Goal: Transaction & Acquisition: Purchase product/service

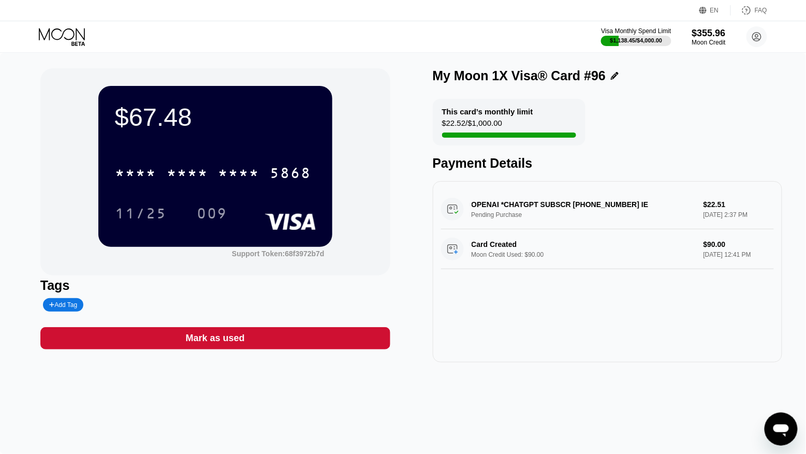
click at [81, 39] on icon at bounding box center [63, 37] width 48 height 18
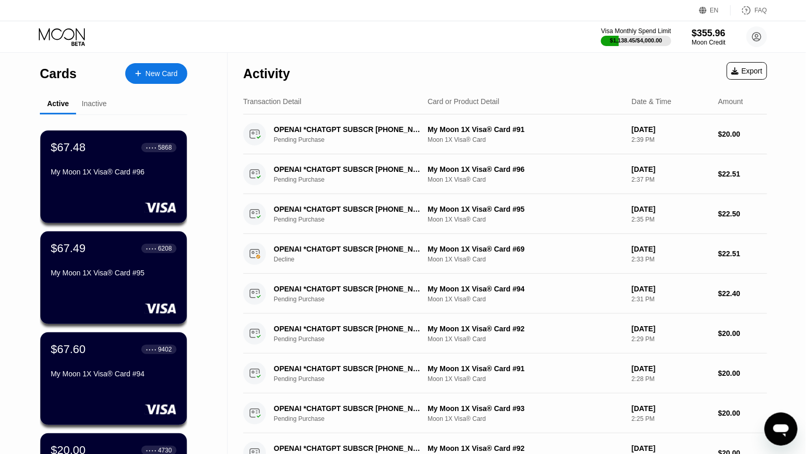
click at [171, 70] on div "New Card" at bounding box center [161, 73] width 32 height 9
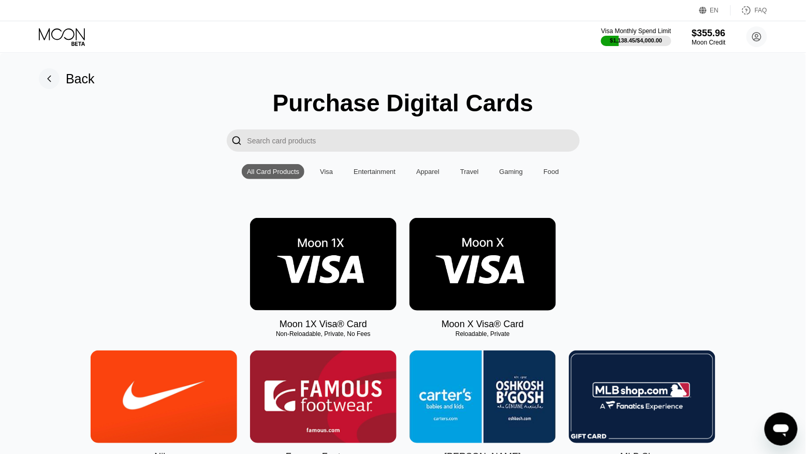
click at [327, 247] on img at bounding box center [323, 264] width 147 height 93
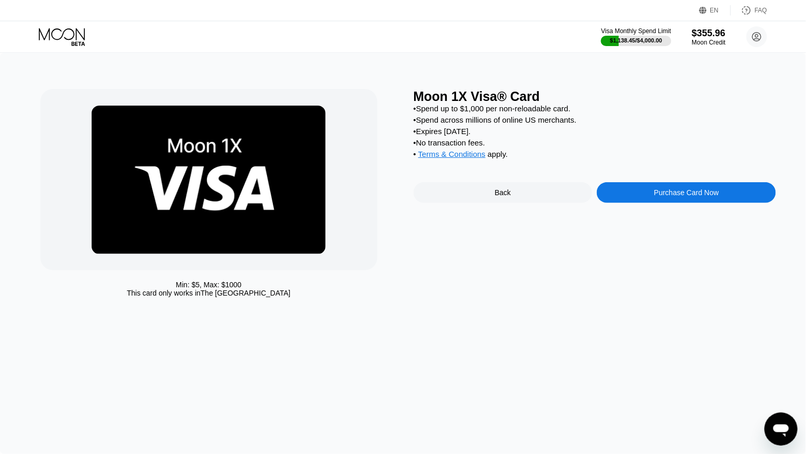
click at [690, 192] on div "Purchase Card Now" at bounding box center [686, 192] width 65 height 8
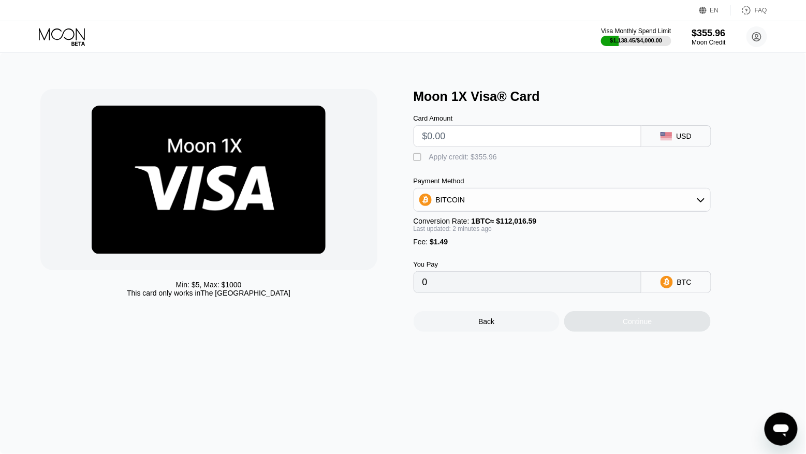
click at [481, 129] on input "text" at bounding box center [527, 136] width 210 height 21
type input "$8"
type input "0.00008472"
type input "$80"
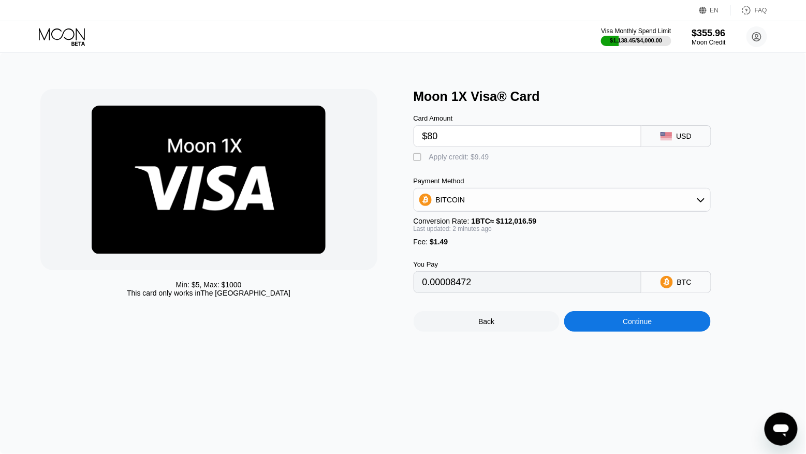
type input "0.00072749"
type input "$80"
click at [453, 158] on div "Apply credit: $81.49" at bounding box center [461, 157] width 64 height 8
type input "0"
click at [615, 323] on div "Continue" at bounding box center [637, 321] width 147 height 21
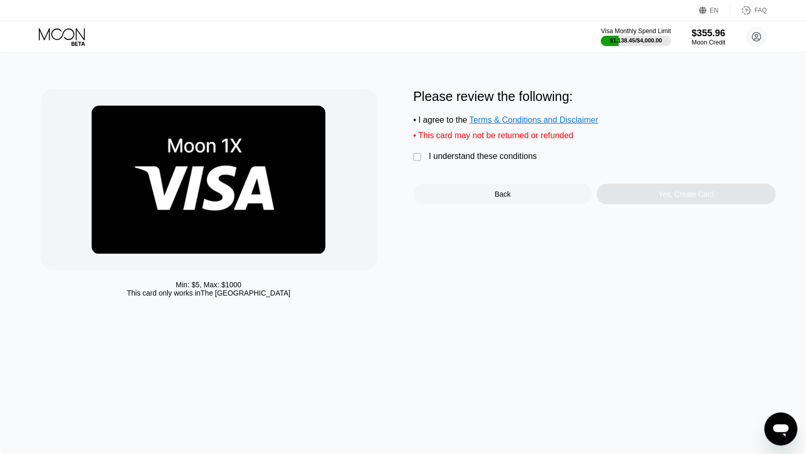
click at [494, 164] on div "Please review the following: • I agree to the Terms & Conditions and Disclaimer…" at bounding box center [595, 146] width 363 height 115
click at [487, 158] on div "I understand these conditions" at bounding box center [483, 156] width 108 height 9
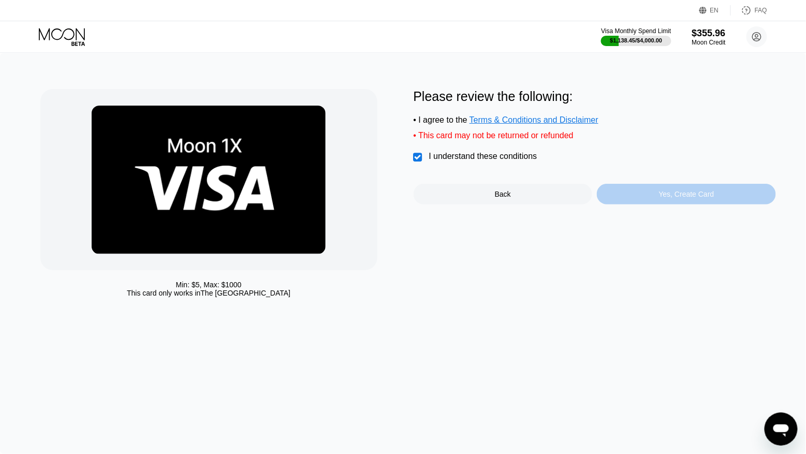
click at [620, 191] on div "Yes, Create Card" at bounding box center [686, 194] width 179 height 21
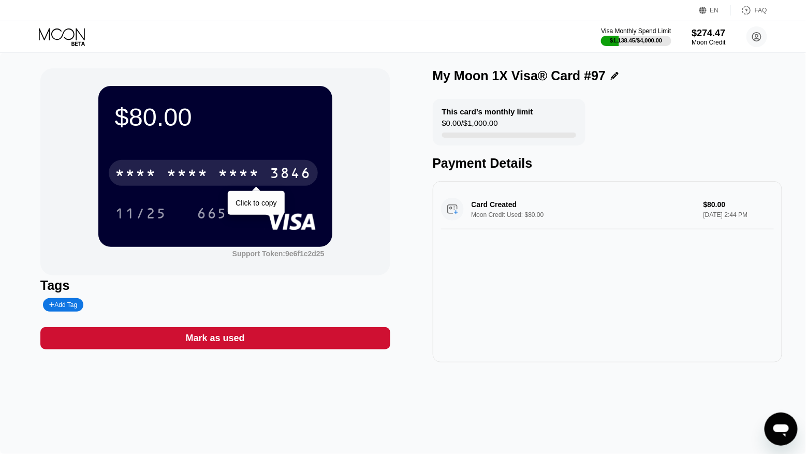
click at [252, 176] on div "* * * *" at bounding box center [238, 174] width 41 height 17
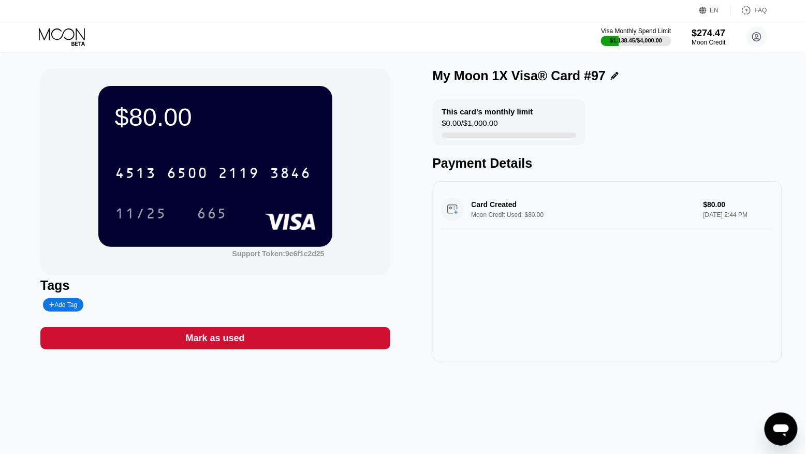
click at [68, 28] on icon at bounding box center [63, 37] width 48 height 18
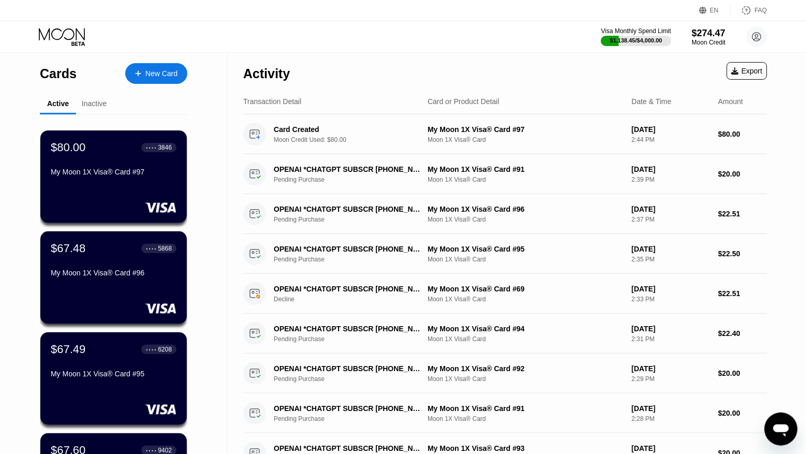
click at [150, 73] on div "New Card" at bounding box center [161, 73] width 32 height 9
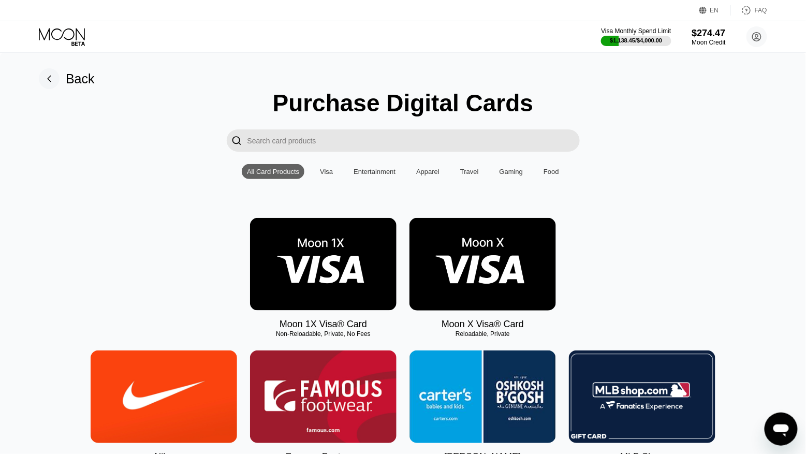
click at [313, 243] on img at bounding box center [323, 264] width 147 height 93
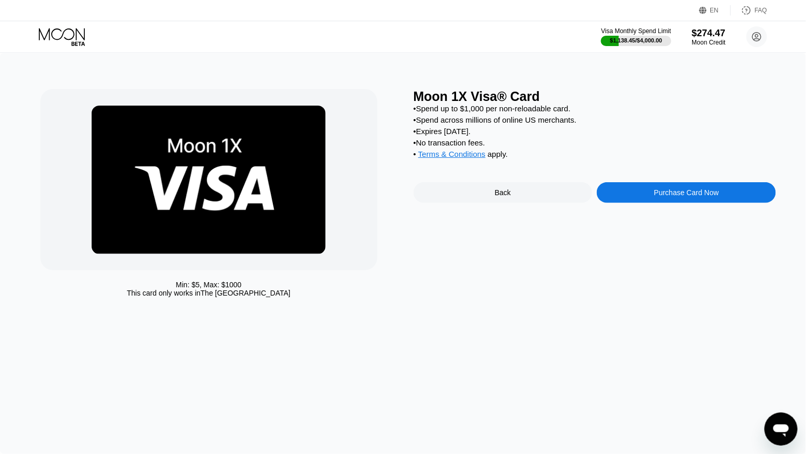
click at [649, 182] on div "Moon 1X Visa® Card • Spend up to $1,000 per non-reloadable card. • Spend across…" at bounding box center [595, 195] width 363 height 213
click at [650, 188] on div "Purchase Card Now" at bounding box center [686, 192] width 179 height 21
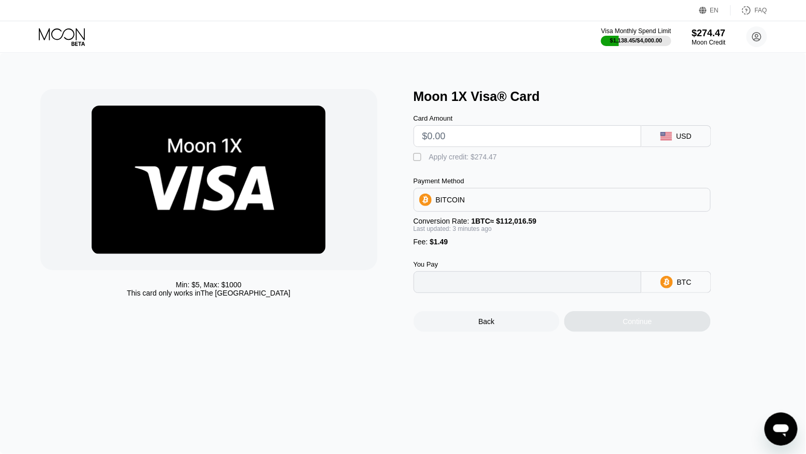
type input "0"
click at [484, 134] on input "text" at bounding box center [527, 136] width 210 height 21
type input "$8"
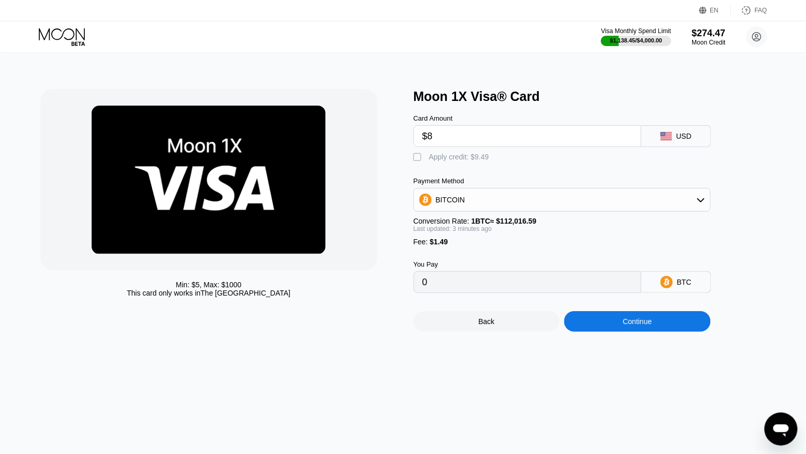
type input "0.00008472"
type input "$80"
type input "0.00072749"
type input "$80"
click at [461, 158] on div "Apply credit: $81.49" at bounding box center [461, 157] width 64 height 8
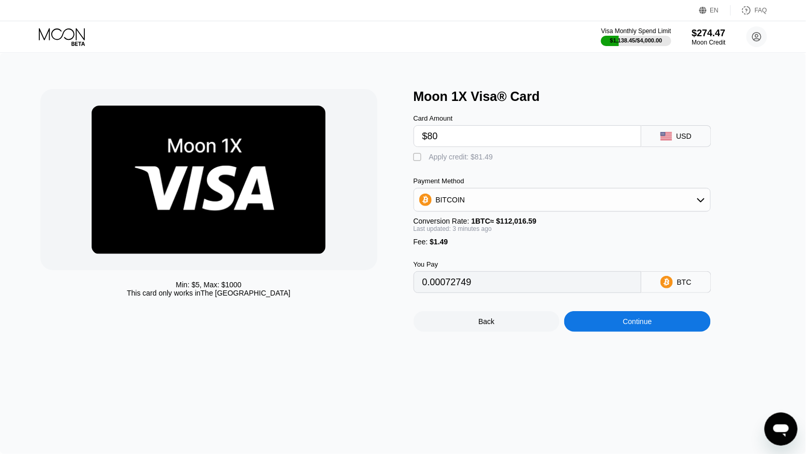
type input "0"
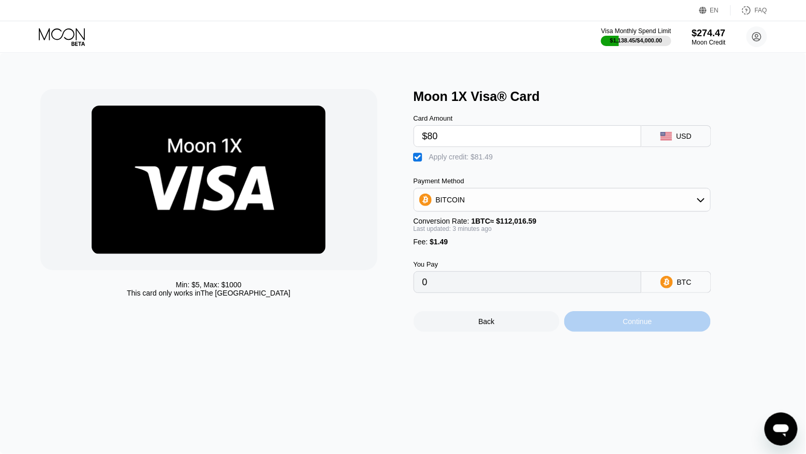
click at [582, 323] on div "Continue" at bounding box center [637, 321] width 147 height 21
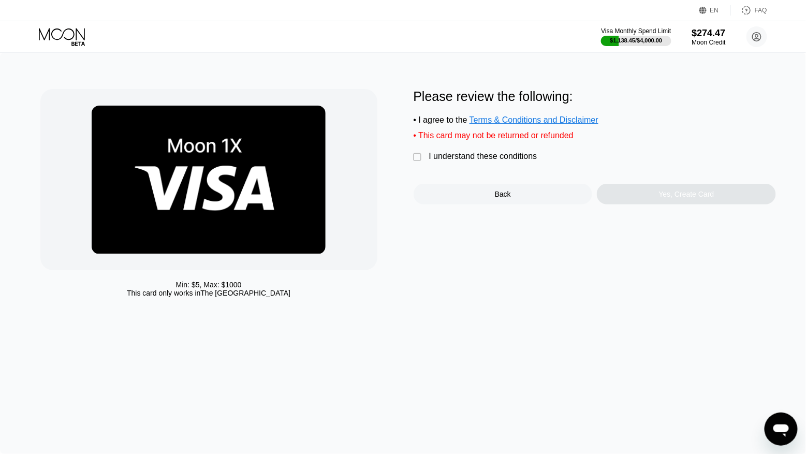
click at [448, 160] on div "I understand these conditions" at bounding box center [483, 156] width 108 height 9
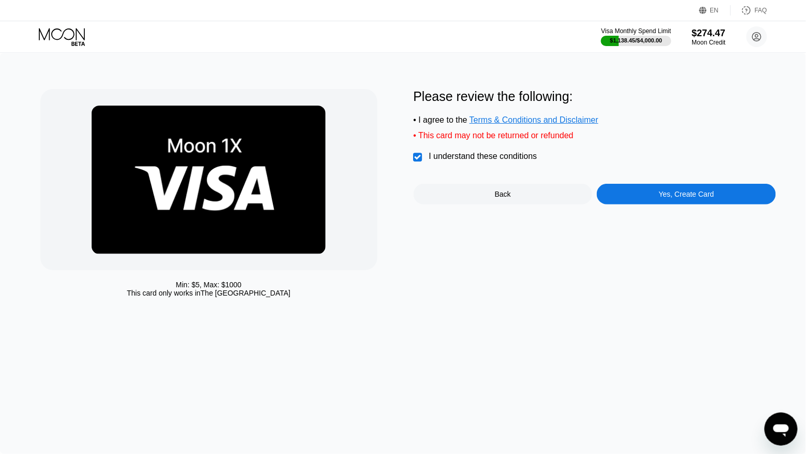
click at [648, 192] on div "Yes, Create Card" at bounding box center [686, 194] width 179 height 21
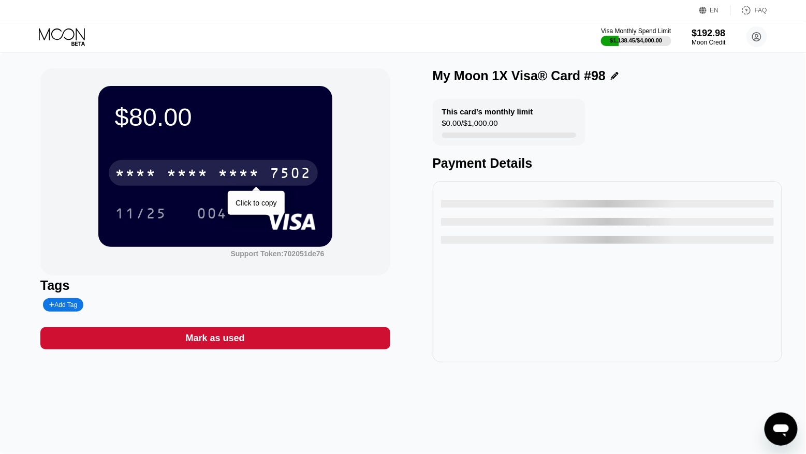
click at [285, 173] on div "7502" at bounding box center [290, 174] width 41 height 17
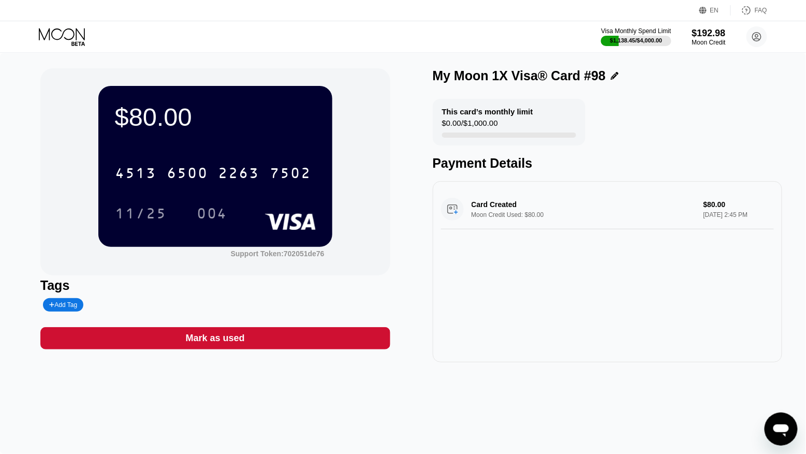
click at [71, 35] on icon at bounding box center [63, 37] width 48 height 18
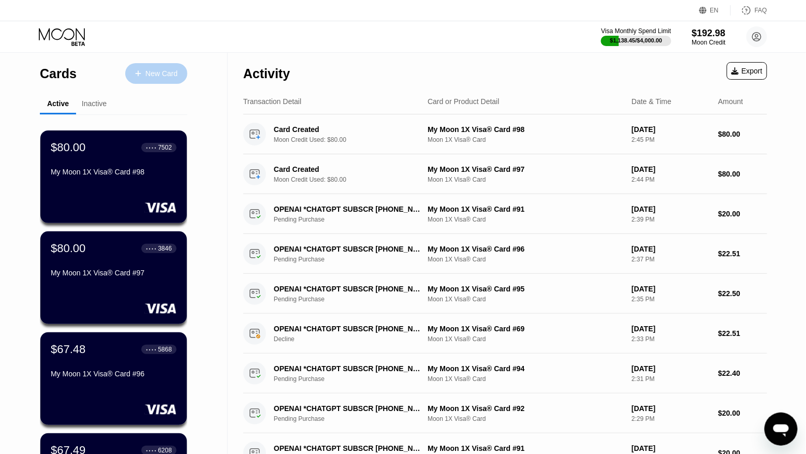
click at [163, 73] on div "New Card" at bounding box center [161, 73] width 32 height 9
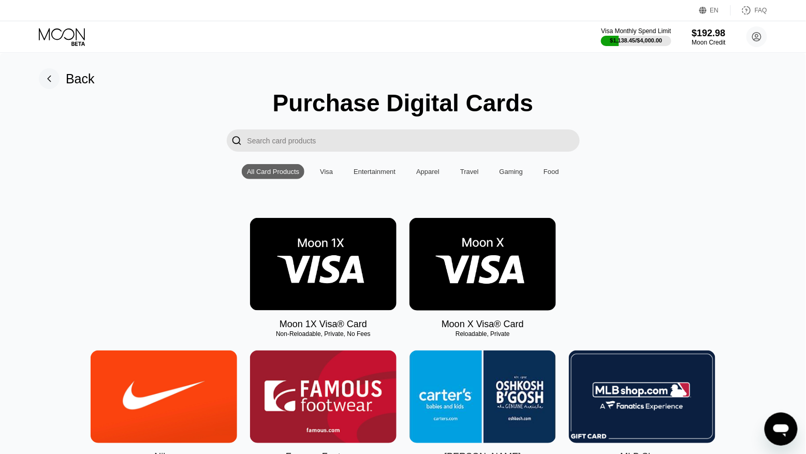
click at [330, 284] on img at bounding box center [323, 264] width 147 height 93
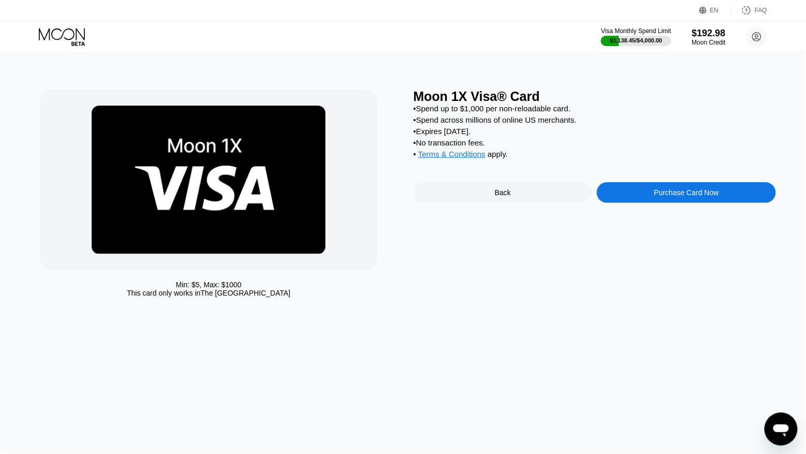
click at [630, 191] on div "Purchase Card Now" at bounding box center [686, 192] width 179 height 21
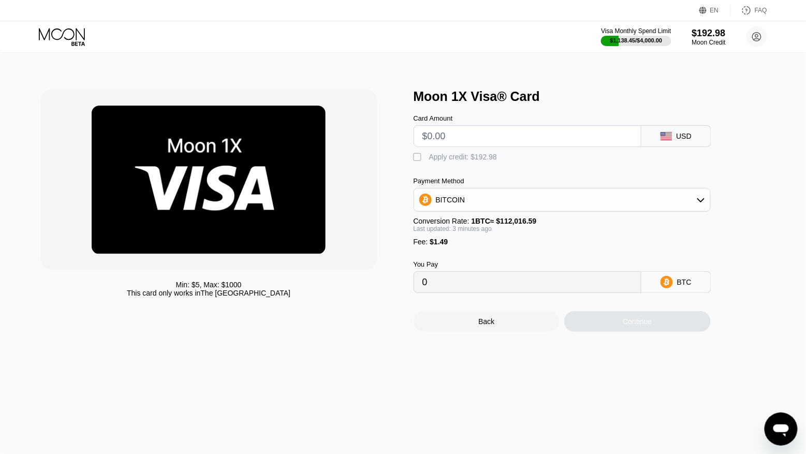
click at [441, 128] on input "text" at bounding box center [527, 136] width 210 height 21
type input "$8"
type input "0.00008465"
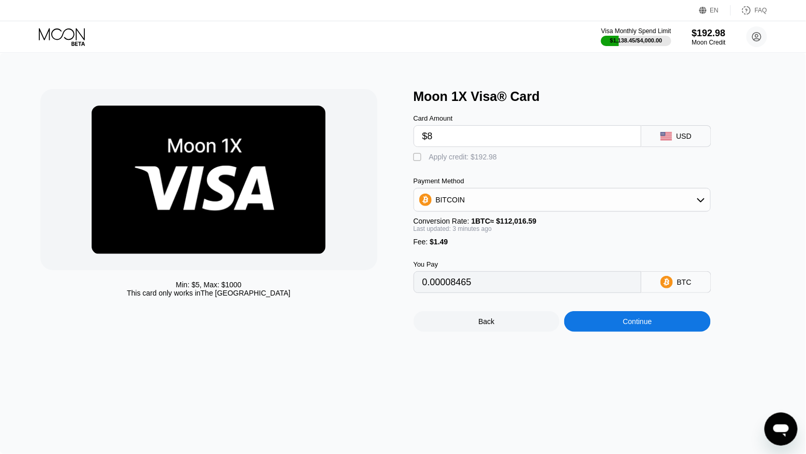
type input "$80"
type input "0.00072687"
type input "$80"
click at [440, 160] on div "Apply credit: $81.49" at bounding box center [461, 157] width 64 height 8
type input "0"
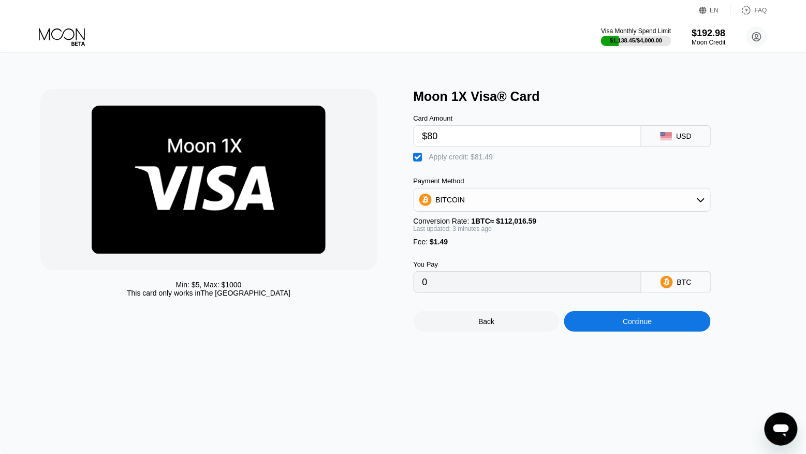
click at [630, 330] on div "Continue" at bounding box center [637, 321] width 147 height 21
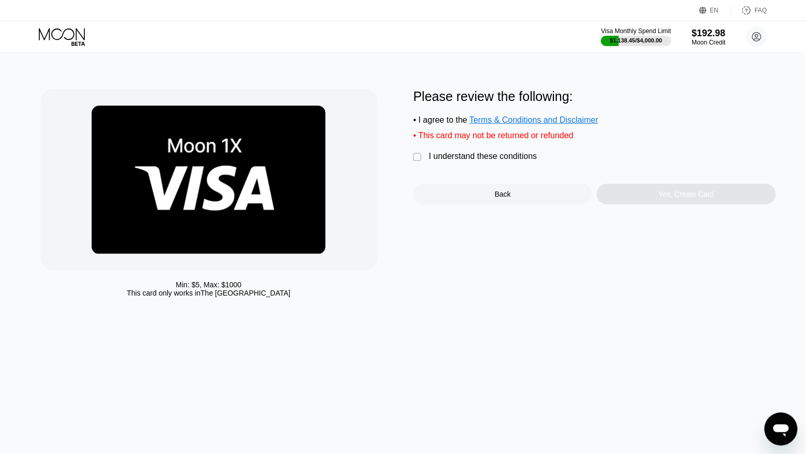
click at [490, 155] on div "I understand these conditions" at bounding box center [483, 156] width 108 height 9
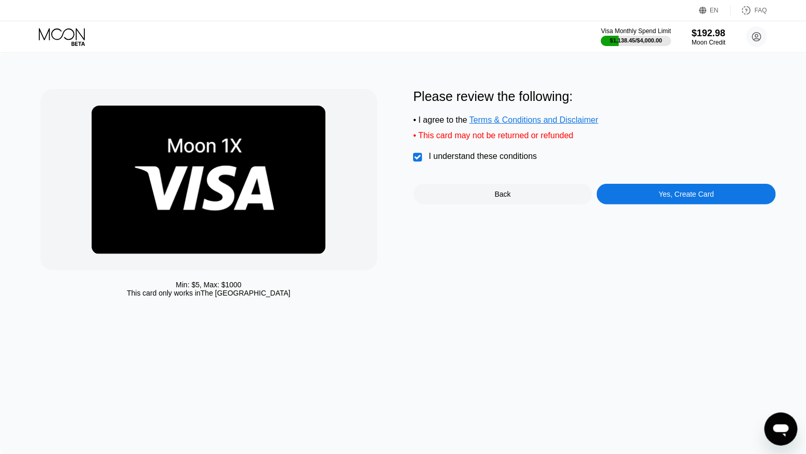
click at [629, 194] on div "Yes, Create Card" at bounding box center [686, 194] width 179 height 21
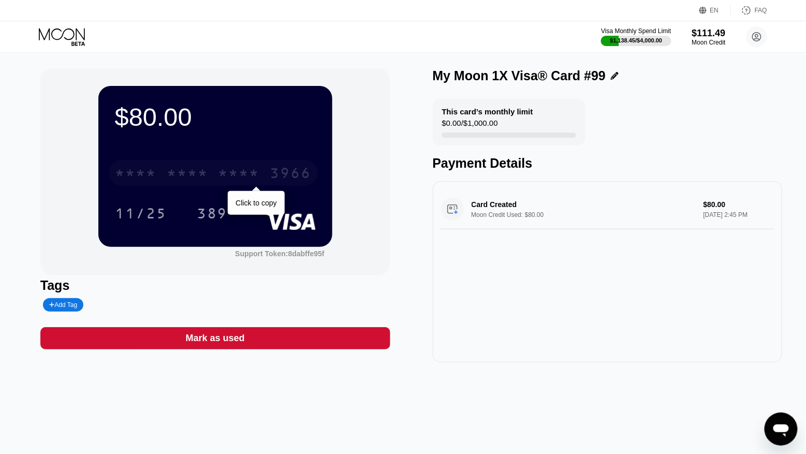
click at [222, 181] on div "* * * *" at bounding box center [238, 174] width 41 height 17
click at [53, 39] on icon at bounding box center [63, 37] width 48 height 18
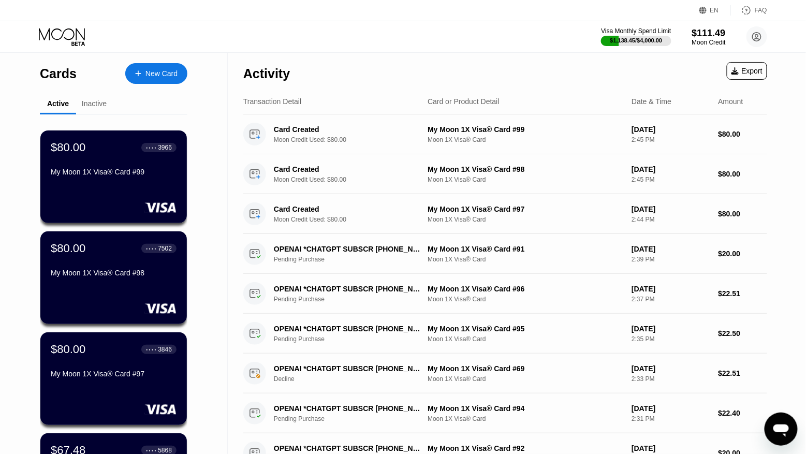
click at [178, 70] on div "New Card" at bounding box center [161, 73] width 32 height 9
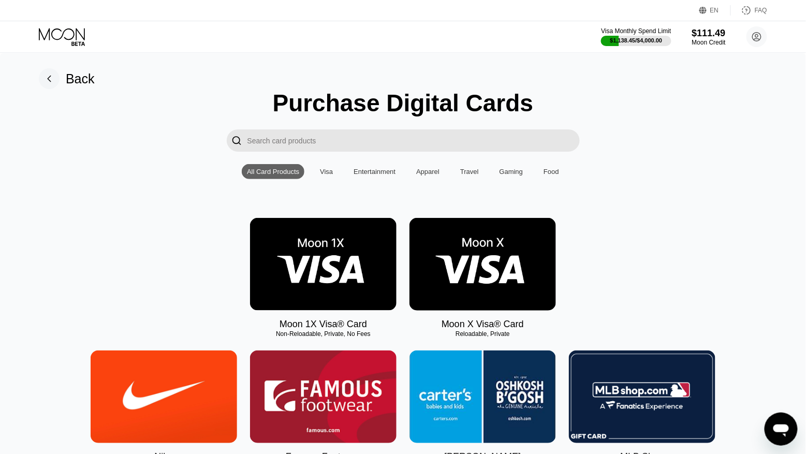
click at [299, 247] on img at bounding box center [323, 264] width 147 height 93
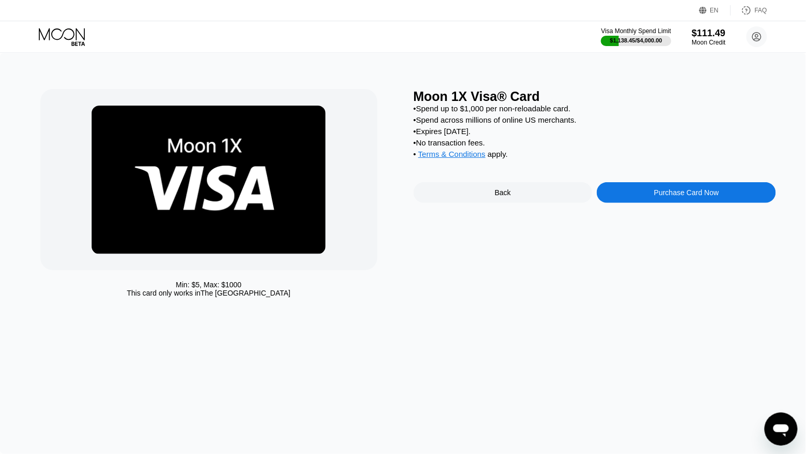
click at [627, 198] on div "Purchase Card Now" at bounding box center [686, 192] width 179 height 21
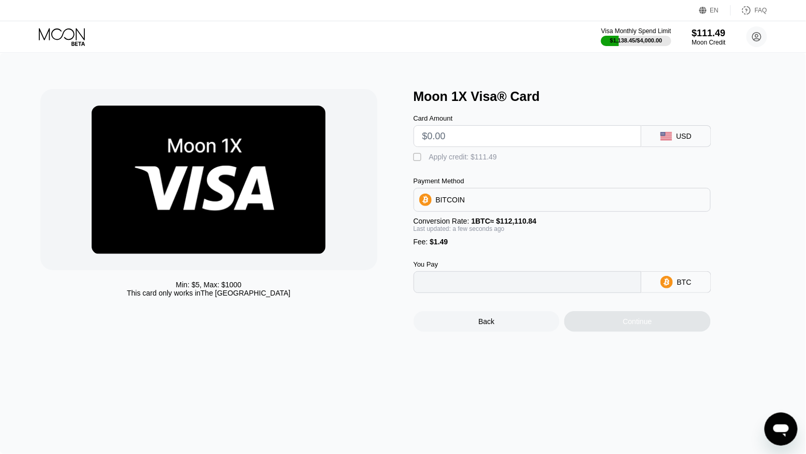
type input "0"
click at [458, 144] on input "text" at bounding box center [527, 136] width 210 height 21
type input "$8"
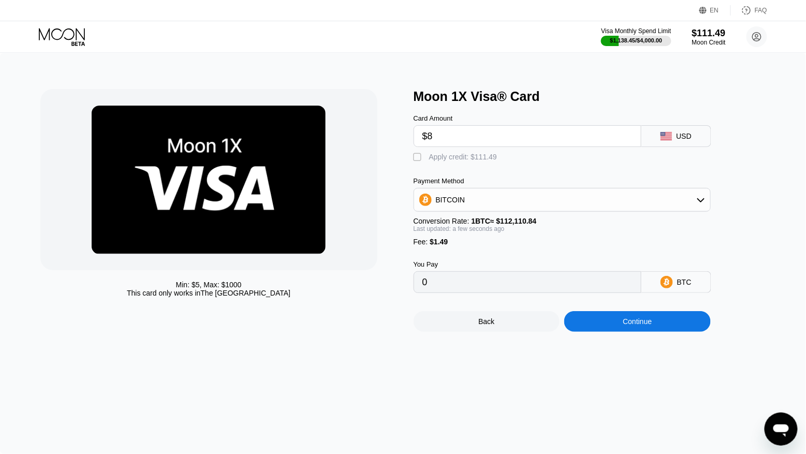
type input "0.00008465"
type input "$80"
type input "0.00072687"
type input "$80"
click at [422, 161] on div "" at bounding box center [419, 157] width 10 height 10
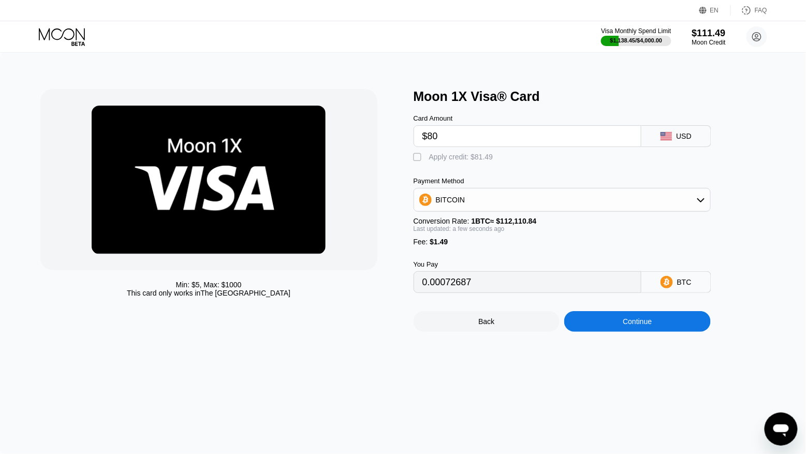
type input "0"
click at [609, 318] on div "Continue" at bounding box center [637, 321] width 147 height 21
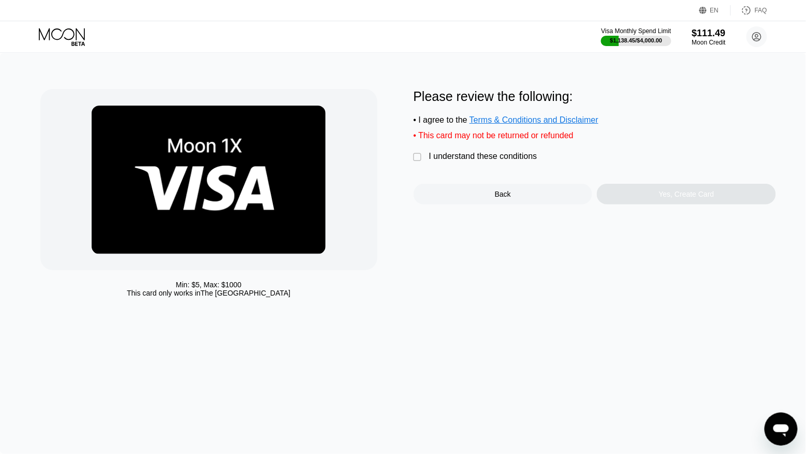
click at [477, 160] on div "I understand these conditions" at bounding box center [483, 156] width 108 height 9
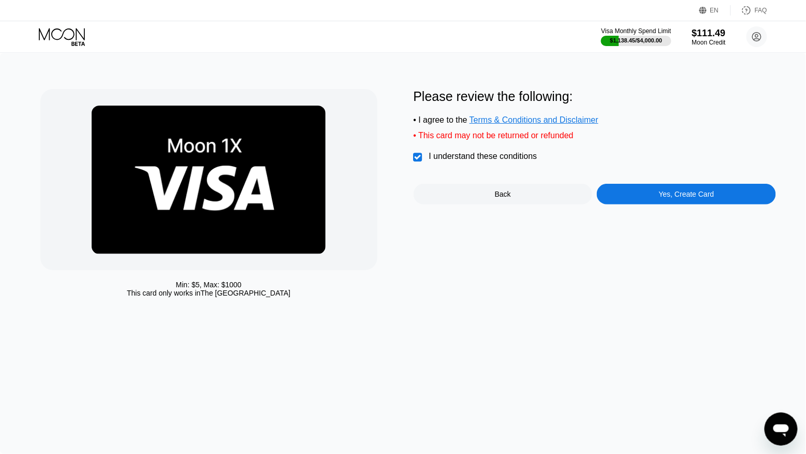
click at [666, 190] on div "Yes, Create Card" at bounding box center [686, 194] width 179 height 21
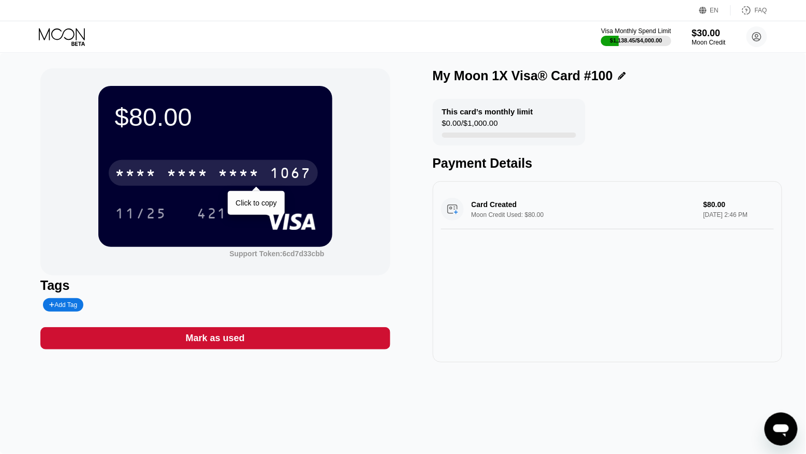
click at [265, 171] on div "* * * * * * * * * * * * 1067" at bounding box center [213, 173] width 209 height 26
